Goal: Information Seeking & Learning: Learn about a topic

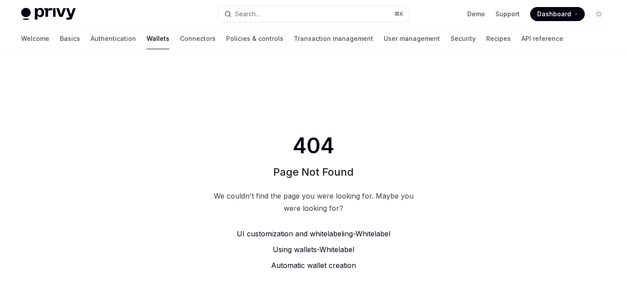
type textarea "*"
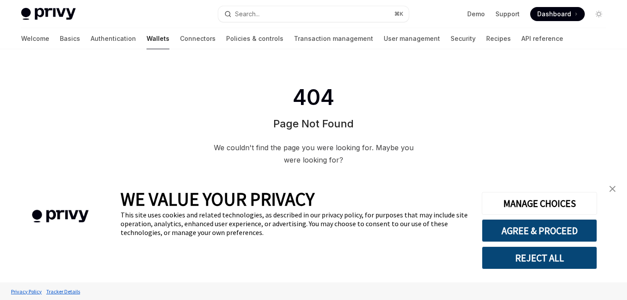
scroll to position [55, 0]
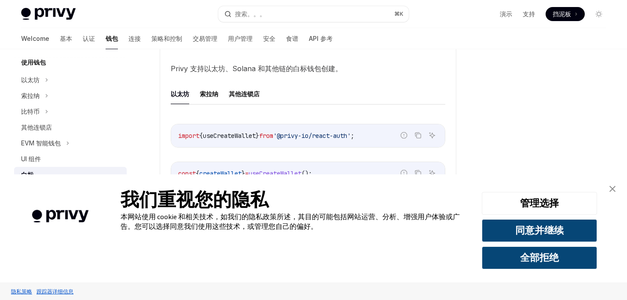
scroll to position [253, 0]
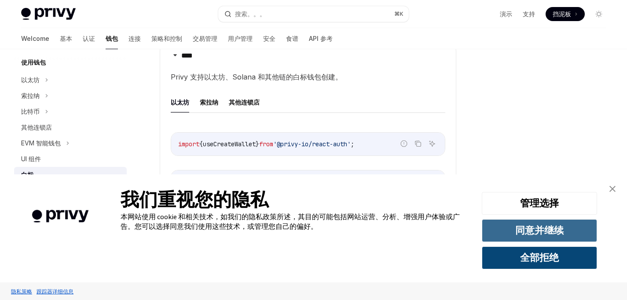
click at [565, 225] on button "同意并继续" at bounding box center [539, 231] width 115 height 23
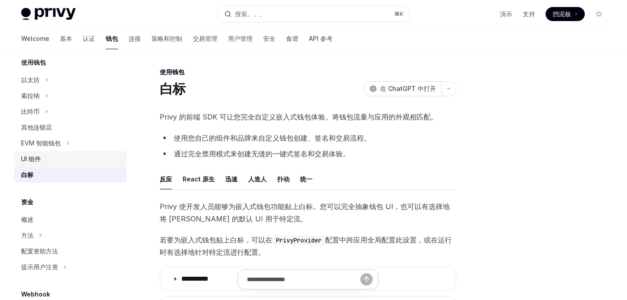
click at [70, 152] on link "UI 组件" at bounding box center [70, 159] width 113 height 16
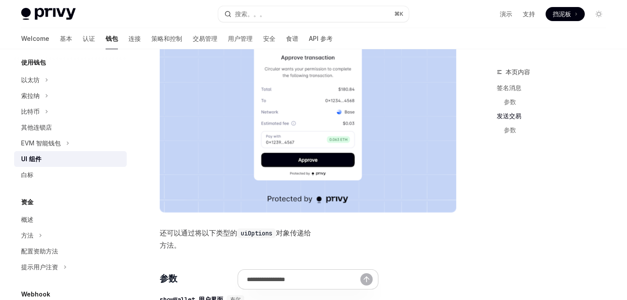
scroll to position [784, 0]
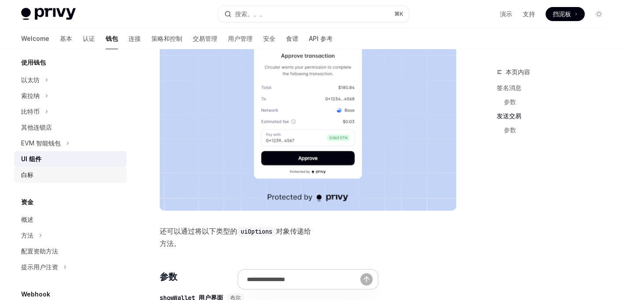
click at [45, 177] on div "白标" at bounding box center [71, 175] width 100 height 11
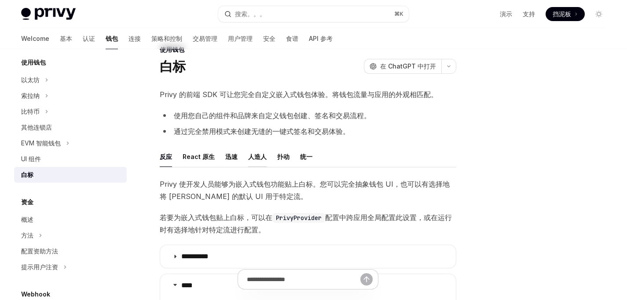
scroll to position [25, 0]
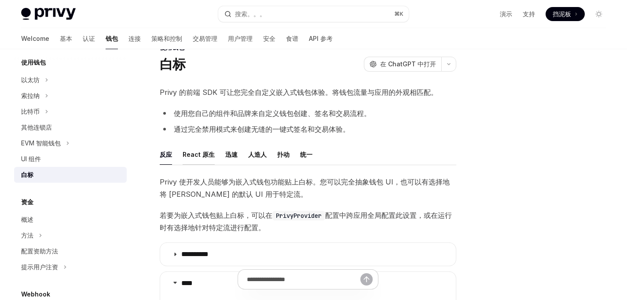
click at [205, 154] on font "React 原生" at bounding box center [199, 154] width 32 height 7
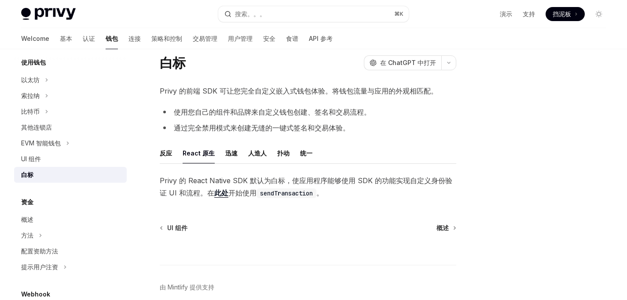
scroll to position [27, 0]
click at [235, 151] on font "迅速" at bounding box center [231, 152] width 12 height 7
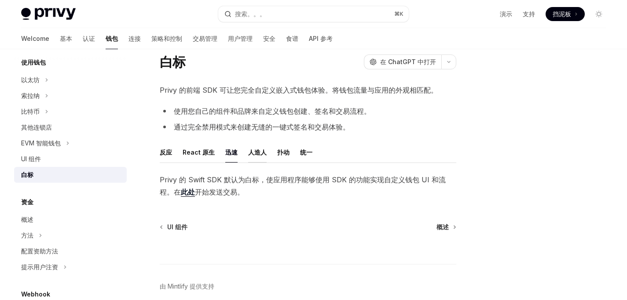
click at [260, 152] on font "人造人" at bounding box center [257, 152] width 18 height 7
click at [279, 154] on font "扑动" at bounding box center [283, 152] width 12 height 7
click at [296, 150] on ul "反应 React 原生 迅速 人造人 扑动 统一" at bounding box center [308, 152] width 297 height 21
click at [305, 155] on font "统一" at bounding box center [306, 152] width 12 height 7
click at [164, 157] on font "反应" at bounding box center [166, 152] width 12 height 11
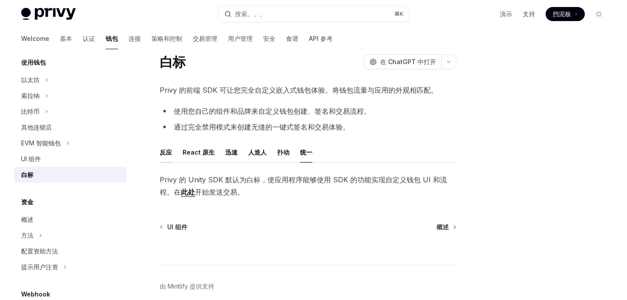
type textarea "*"
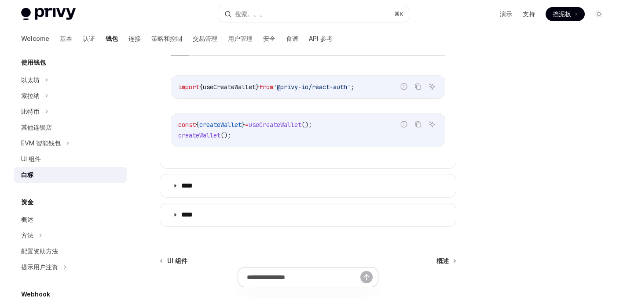
scroll to position [314, 0]
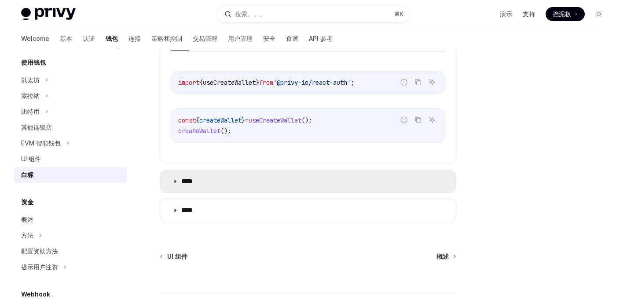
click at [176, 184] on icon at bounding box center [174, 181] width 5 height 5
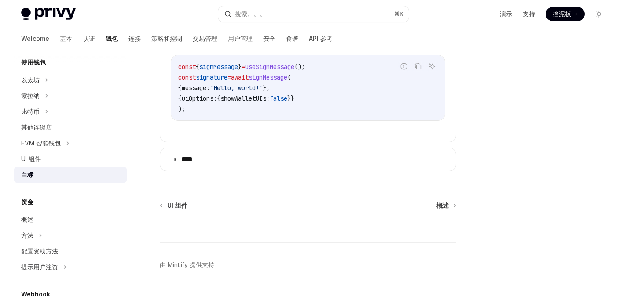
scroll to position [569, 0]
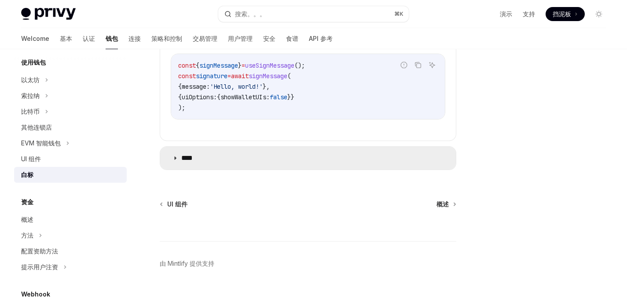
click at [174, 170] on summary "****" at bounding box center [308, 158] width 296 height 23
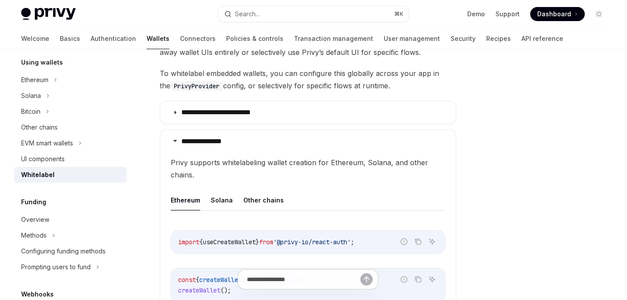
scroll to position [211, 0]
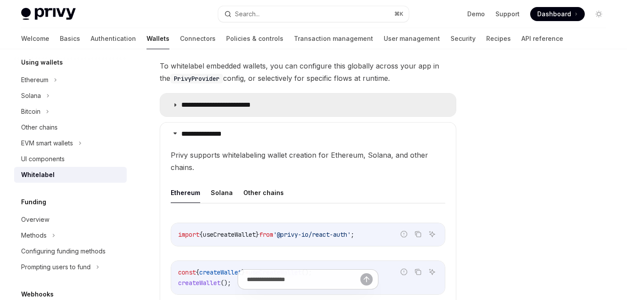
click at [176, 106] on icon at bounding box center [174, 105] width 5 height 5
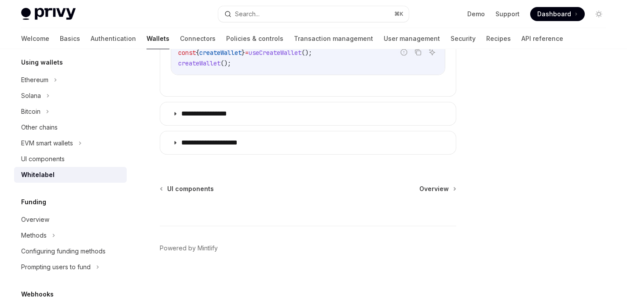
scroll to position [645, 0]
